Goal: Information Seeking & Learning: Learn about a topic

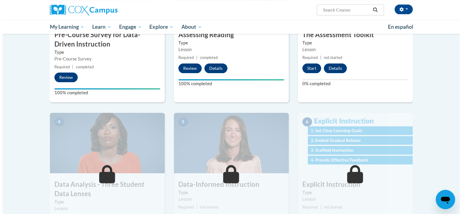
scroll to position [193, 0]
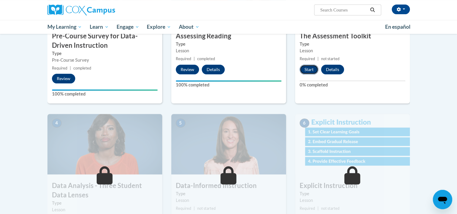
click at [309, 66] on button "Start" at bounding box center [309, 70] width 19 height 10
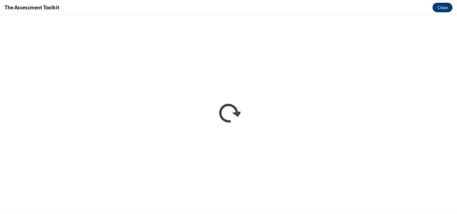
scroll to position [0, 0]
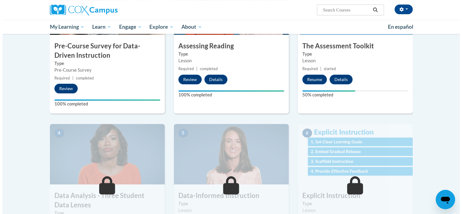
scroll to position [183, 0]
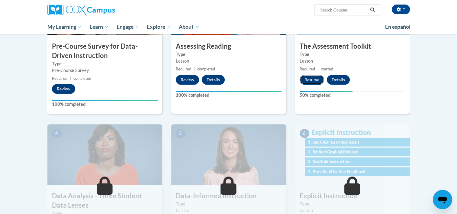
click at [309, 80] on button "Resume" at bounding box center [312, 80] width 24 height 10
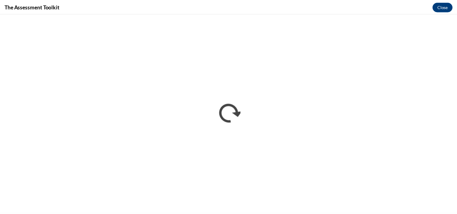
scroll to position [0, 0]
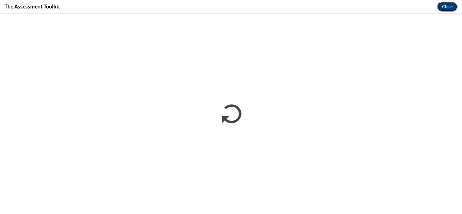
click at [449, 3] on button "Close" at bounding box center [447, 7] width 20 height 10
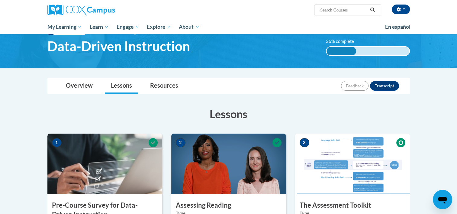
scroll to position [24, 0]
